Goal: Task Accomplishment & Management: Manage account settings

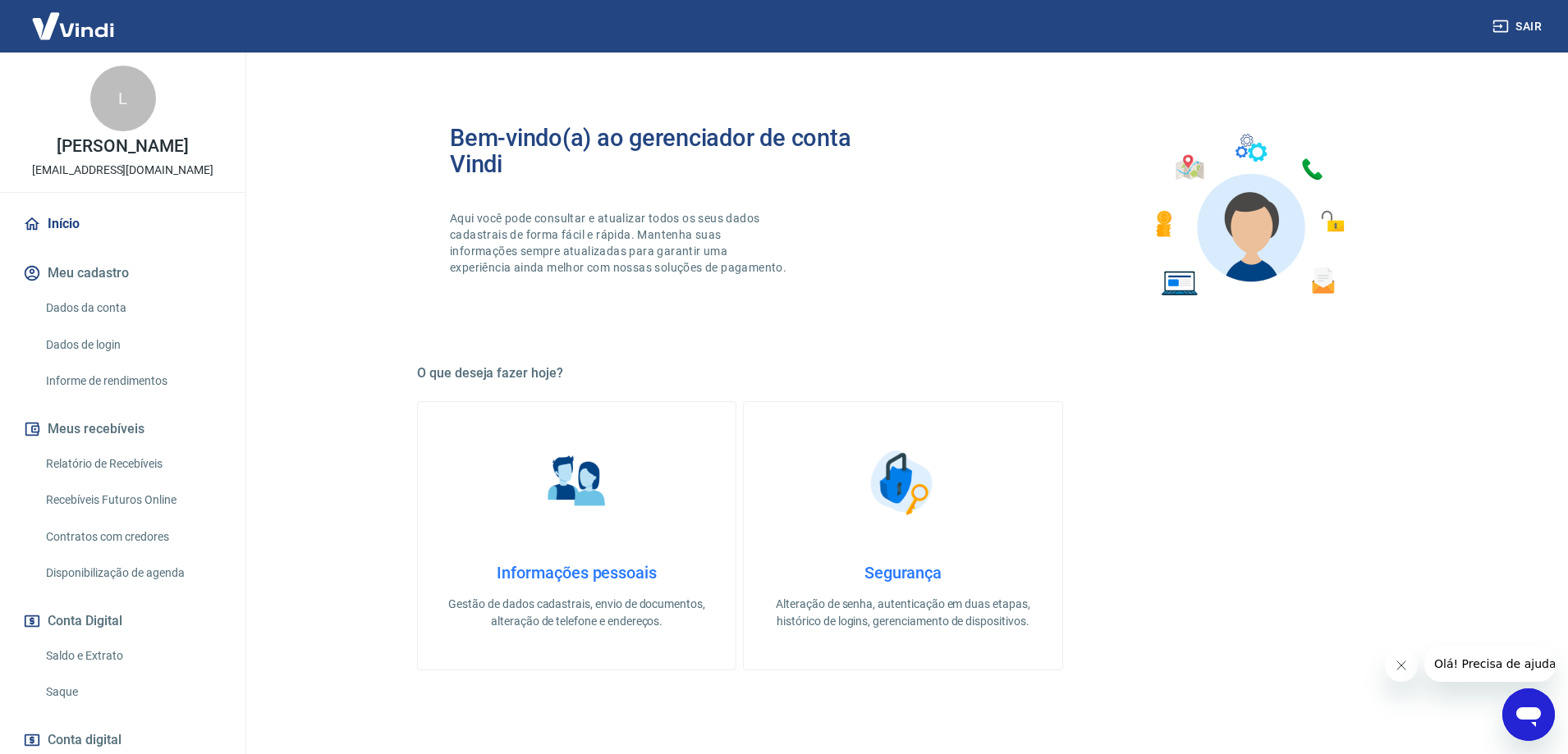
click at [67, 687] on link "Saque" at bounding box center [132, 692] width 186 height 34
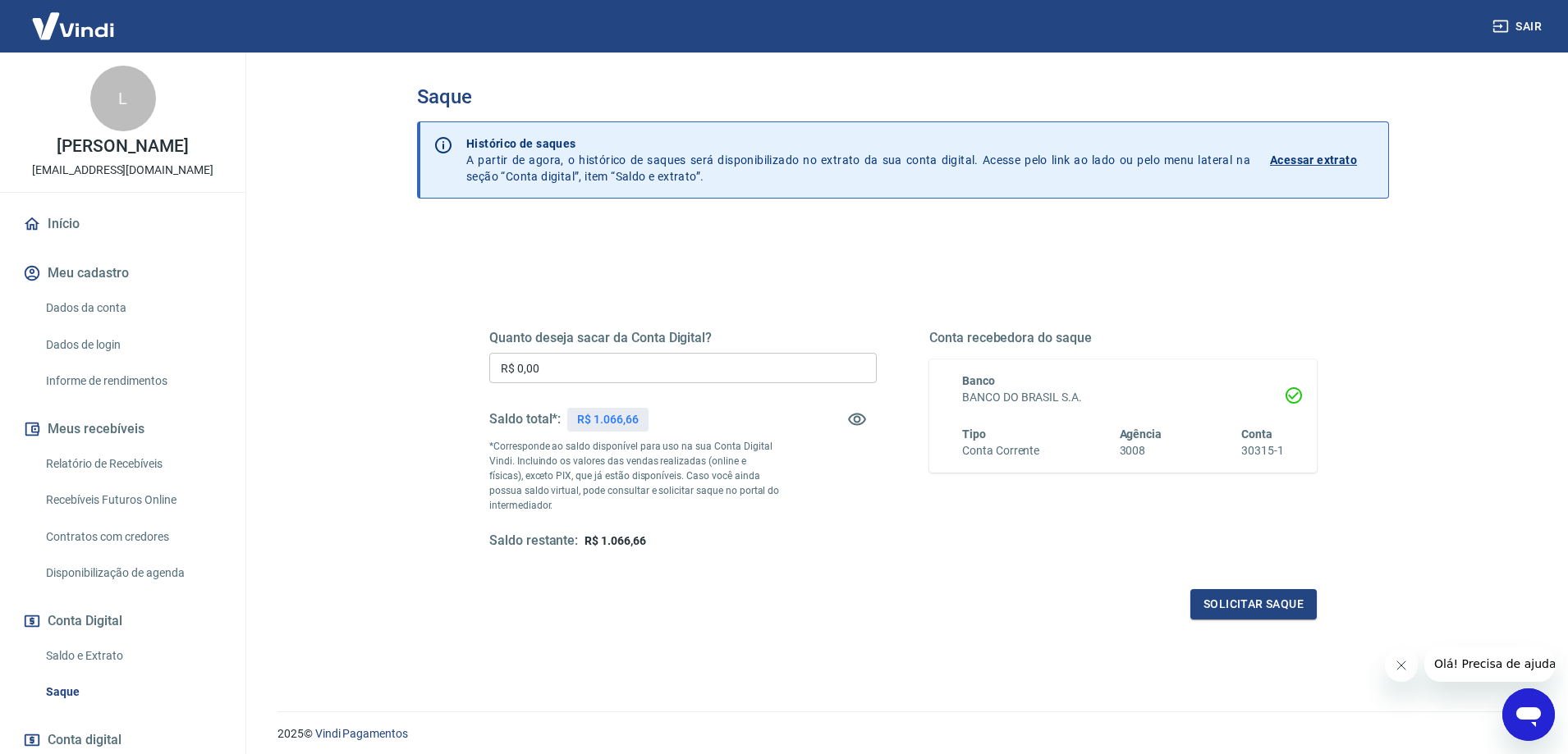
click at [120, 309] on link "Dados da conta" at bounding box center [132, 309] width 186 height 34
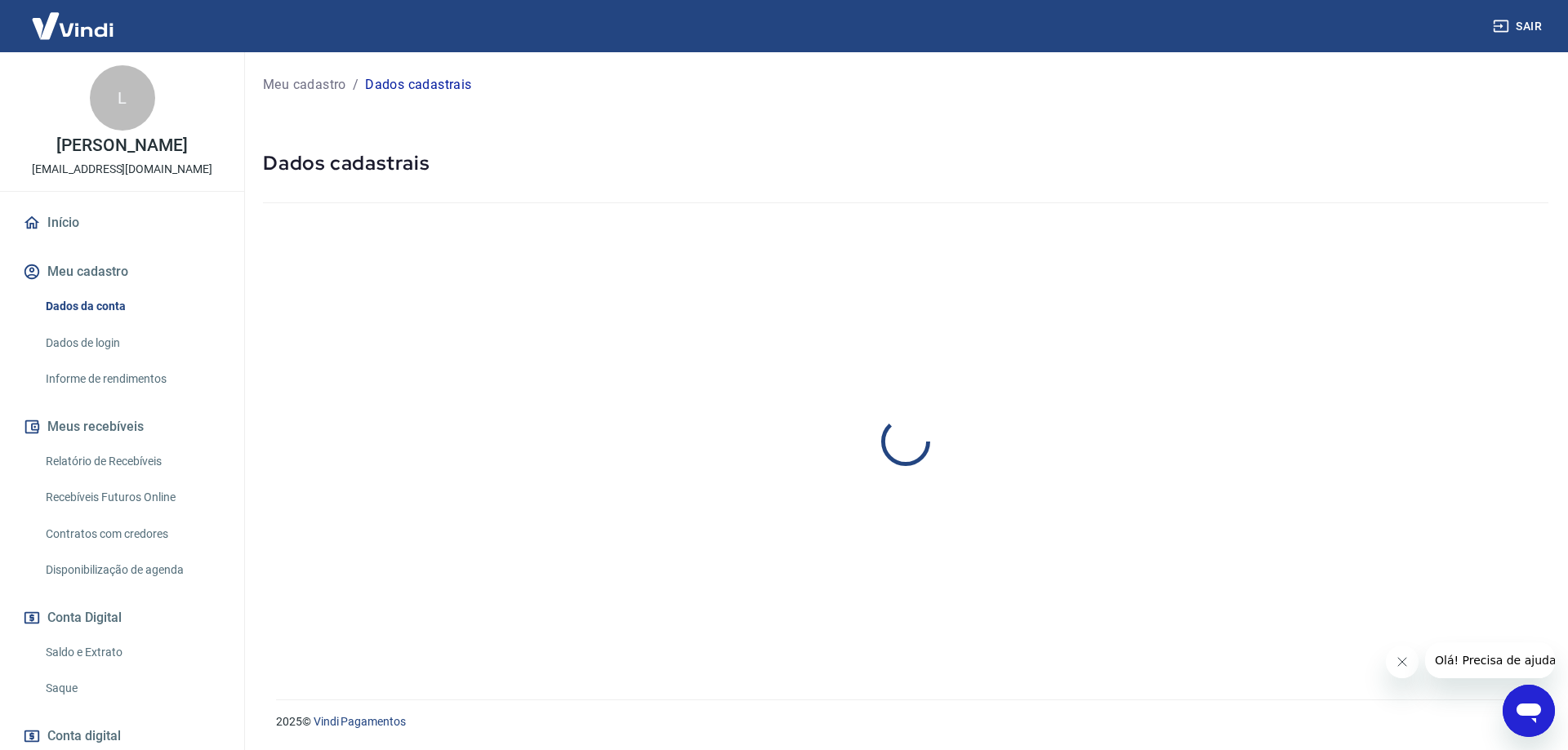
select select "SP"
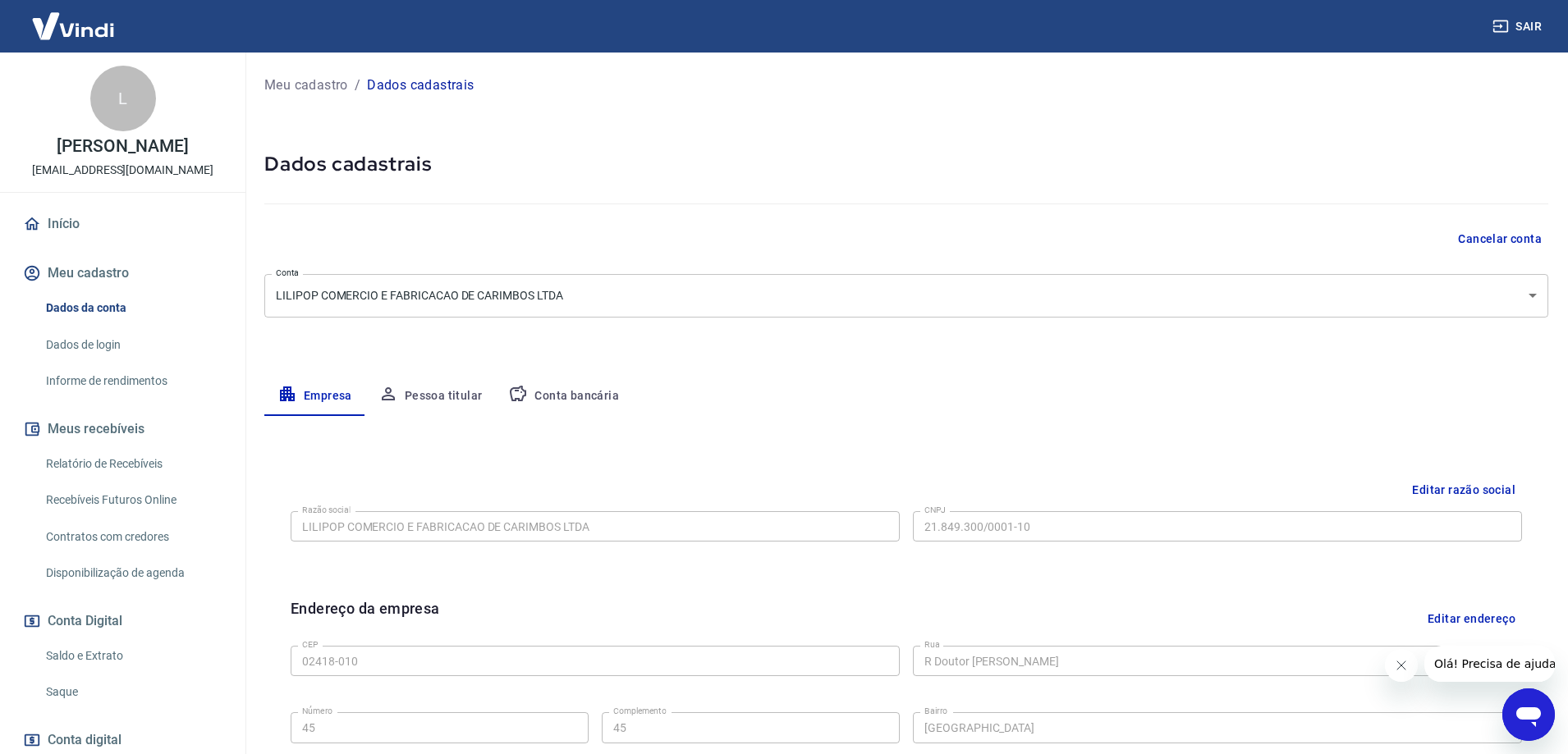
click at [126, 495] on link "Recebíveis Futuros Online" at bounding box center [132, 500] width 186 height 34
